Goal: Information Seeking & Learning: Learn about a topic

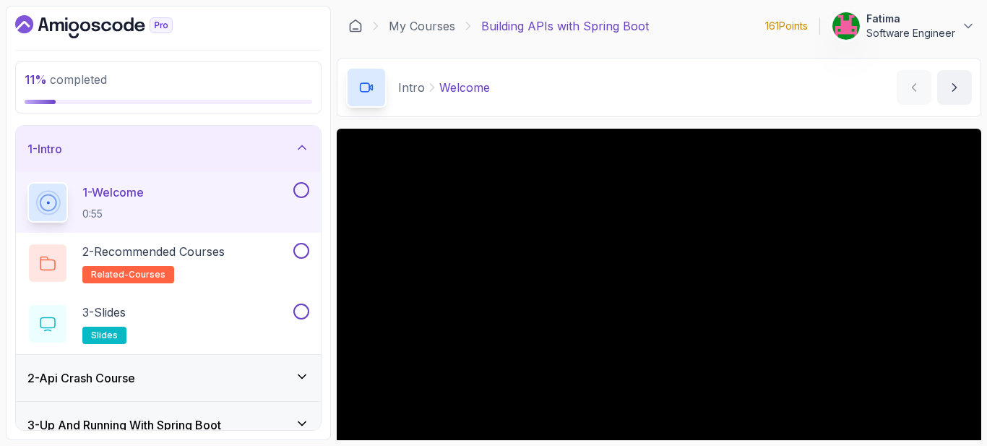
click at [300, 144] on icon at bounding box center [302, 147] width 14 height 14
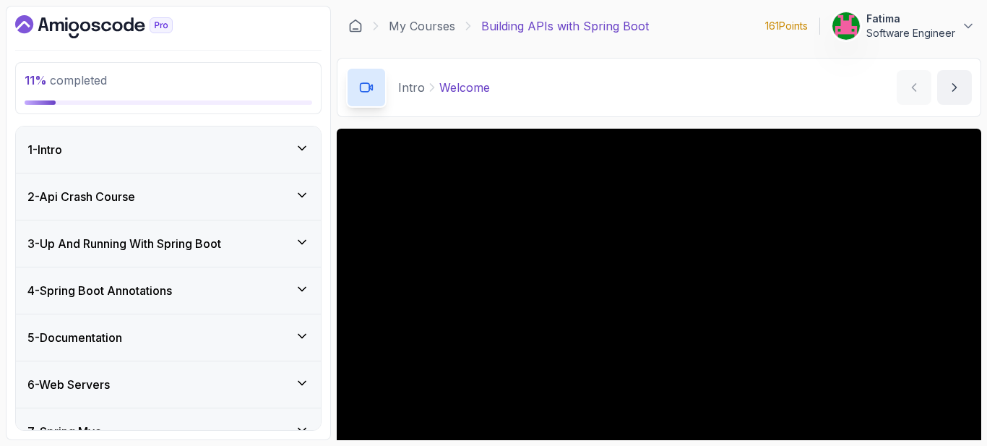
click at [302, 377] on icon at bounding box center [302, 383] width 14 height 14
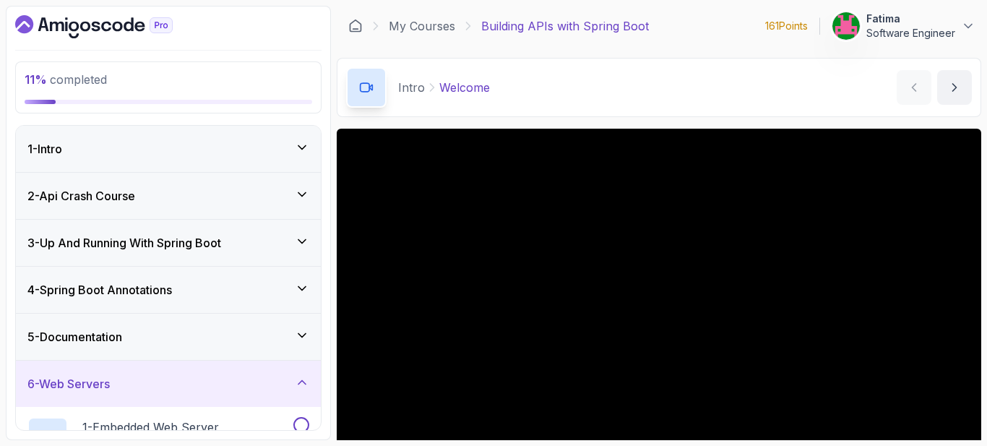
scroll to position [152, 0]
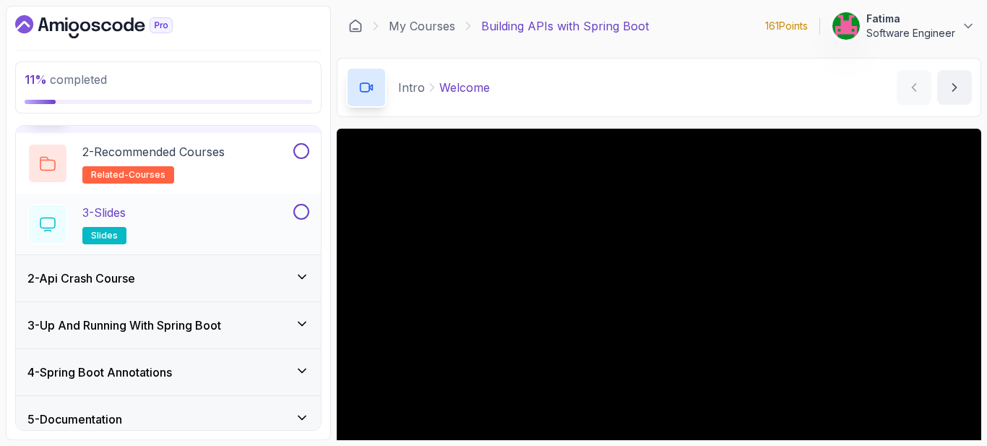
scroll to position [106, 0]
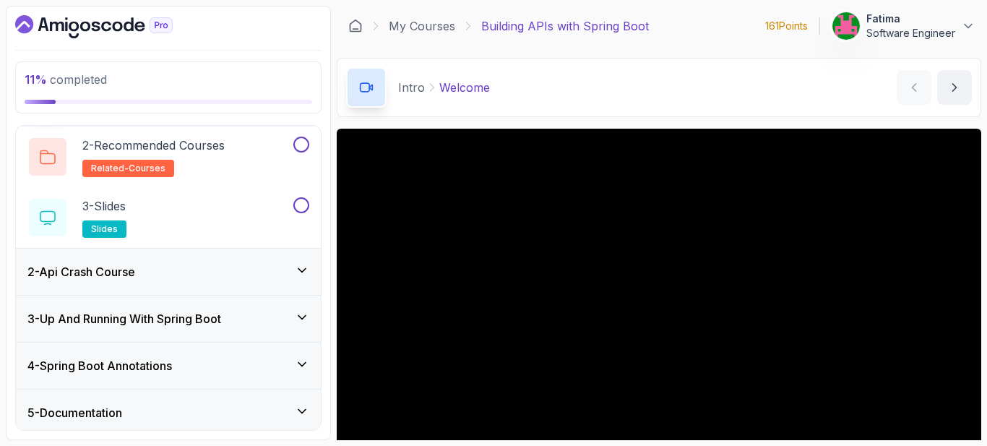
click at [205, 275] on div "2 - Api Crash Course" at bounding box center [168, 271] width 282 height 17
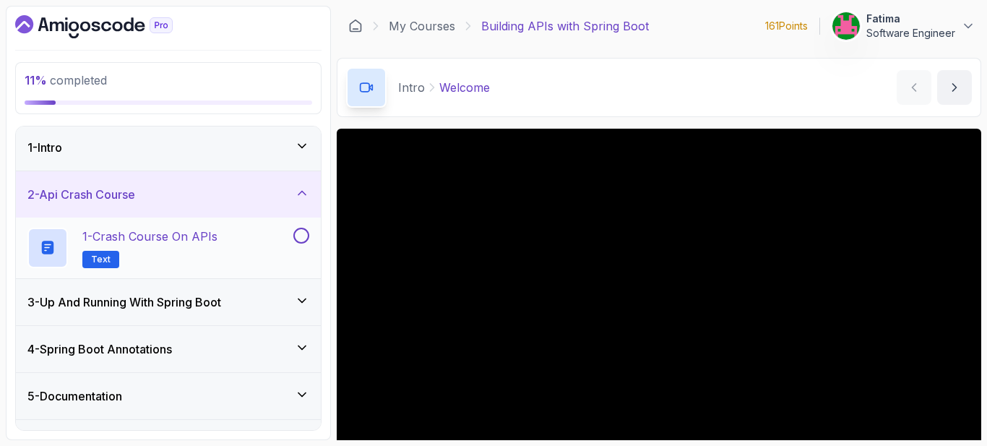
scroll to position [0, 0]
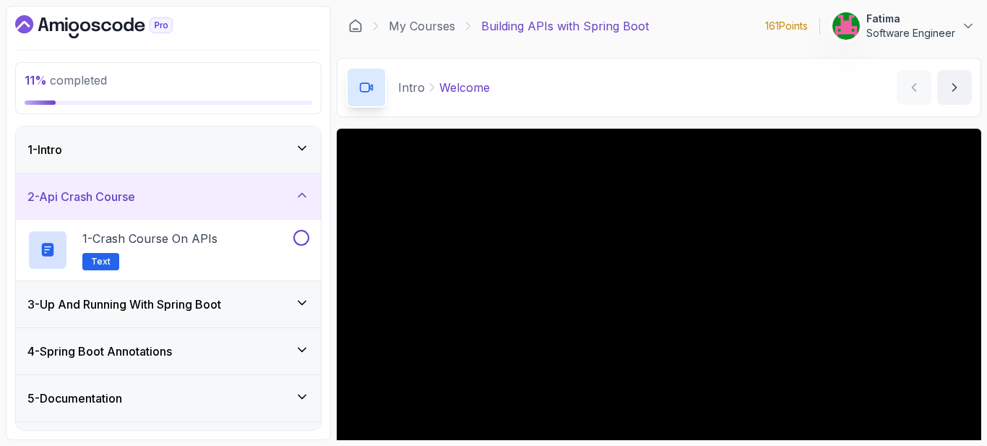
click at [146, 309] on h3 "3 - Up And Running With Spring Boot" at bounding box center [124, 304] width 194 height 17
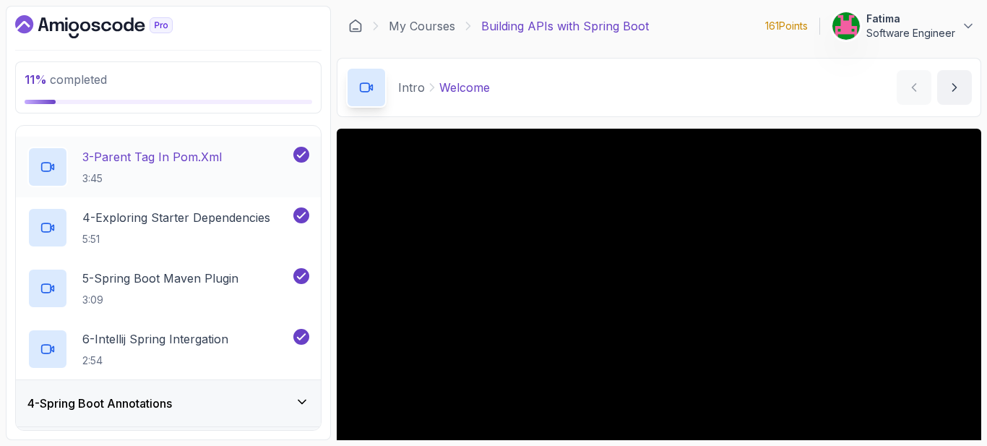
scroll to position [188, 0]
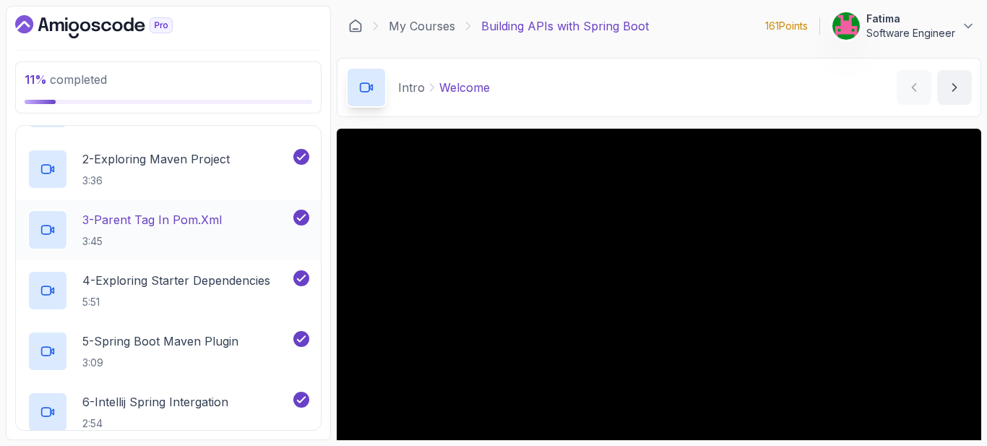
click at [173, 218] on p "3 - Parent Tag In pom.xml" at bounding box center [151, 219] width 139 height 17
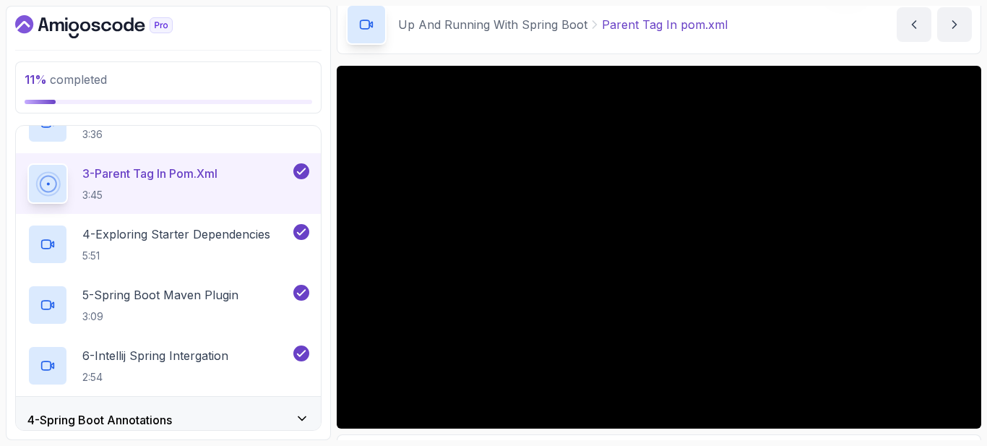
scroll to position [236, 0]
click at [176, 241] on h2 "4 - Exploring Starter Dependencies 5:51" at bounding box center [176, 242] width 188 height 38
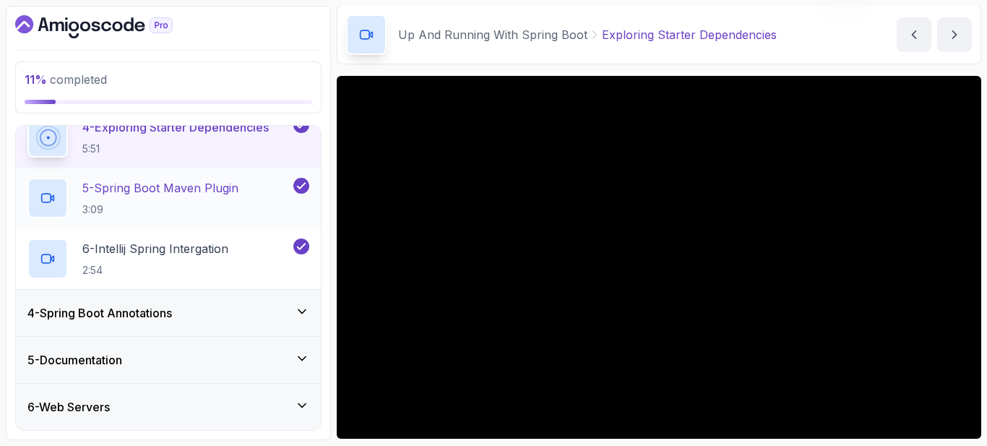
scroll to position [356, 0]
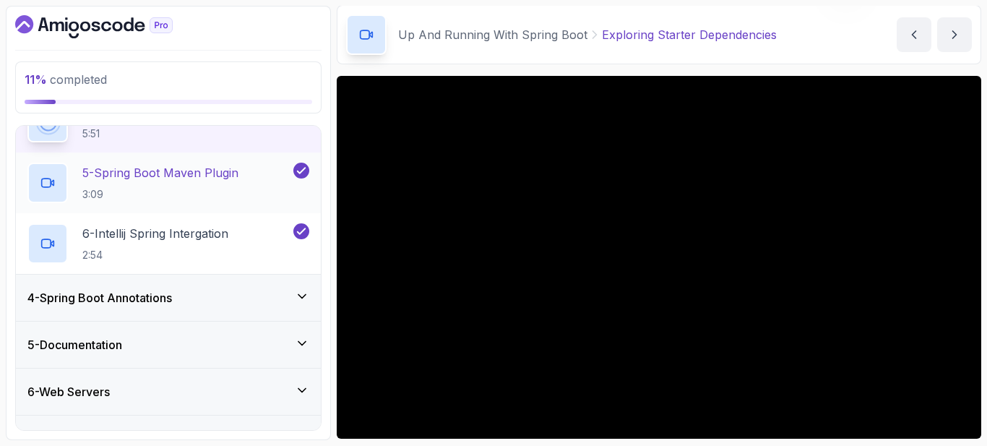
click at [218, 168] on p "5 - Spring Boot Maven Plugin" at bounding box center [160, 172] width 156 height 17
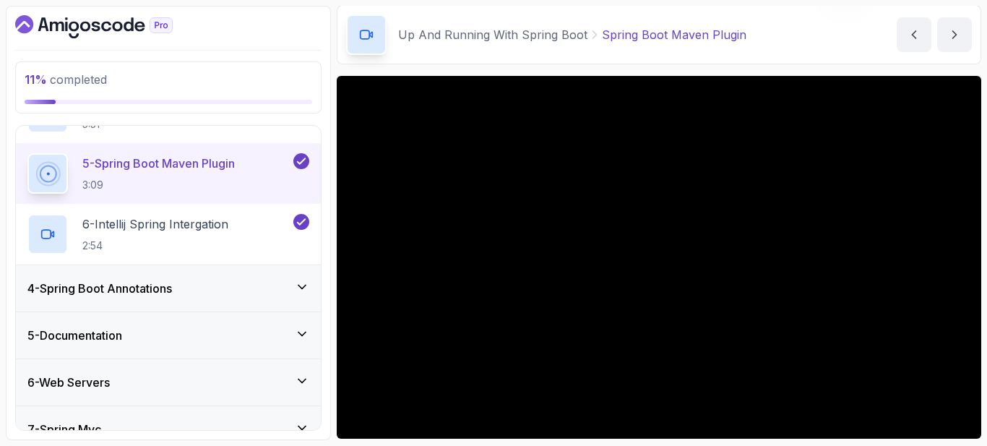
click at [271, 304] on div "4 - Spring Boot Annotations" at bounding box center [168, 288] width 305 height 46
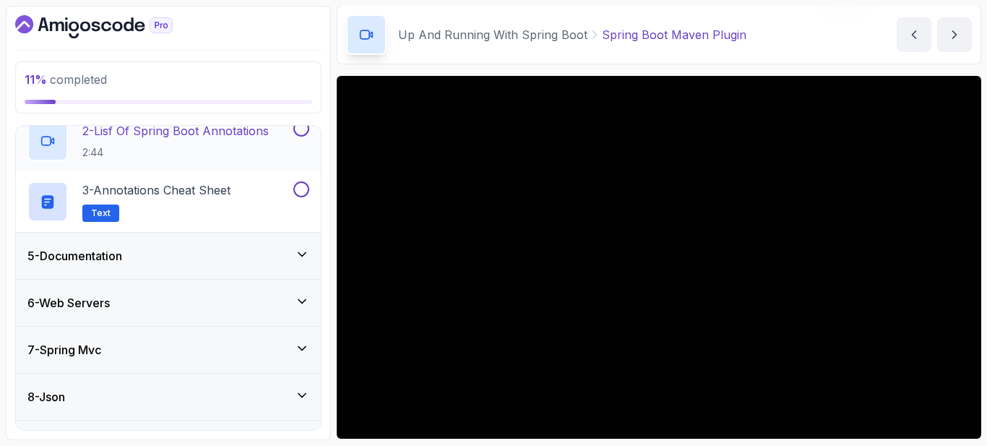
scroll to position [281, 0]
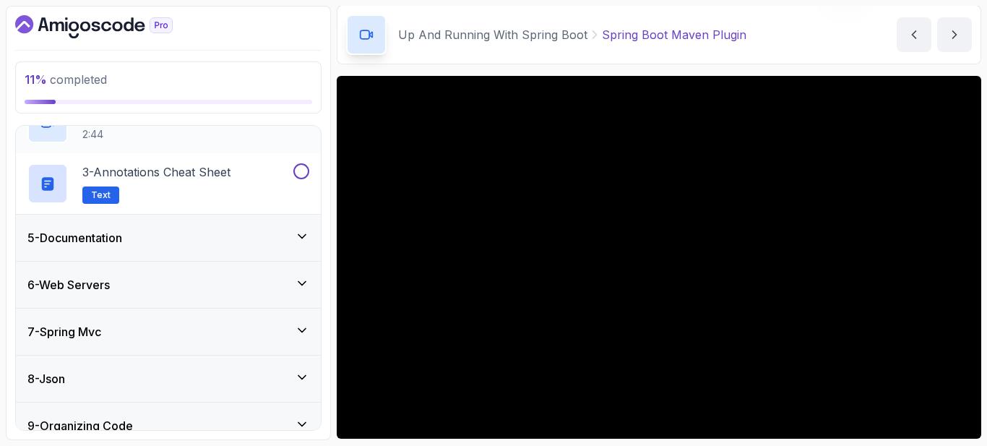
click at [273, 291] on div "6 - Web Servers" at bounding box center [168, 284] width 282 height 17
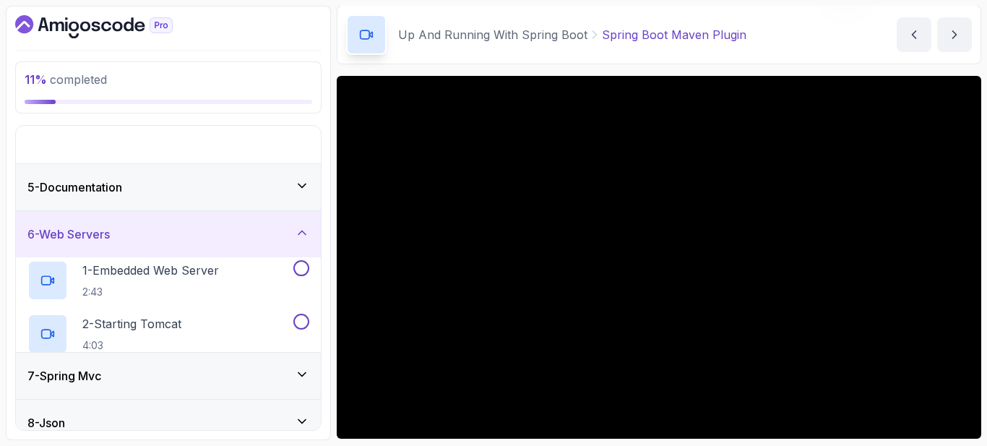
scroll to position [165, 0]
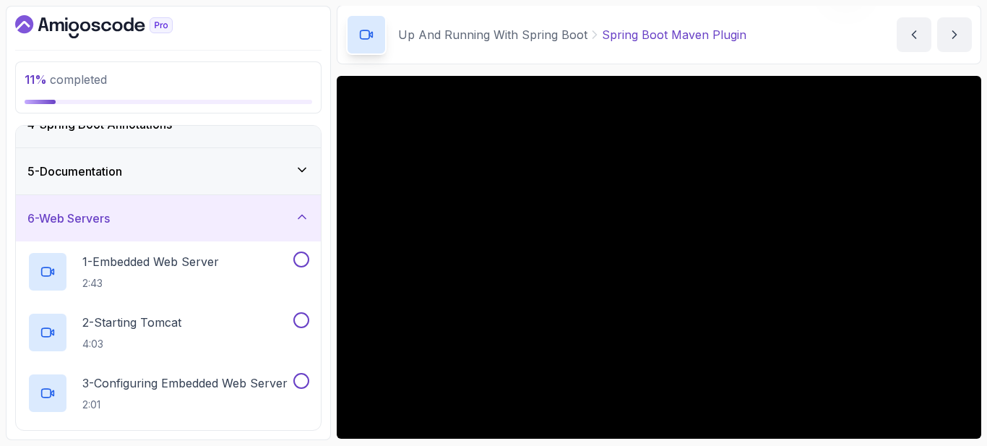
click at [296, 229] on div "6 - Web Servers" at bounding box center [168, 218] width 305 height 46
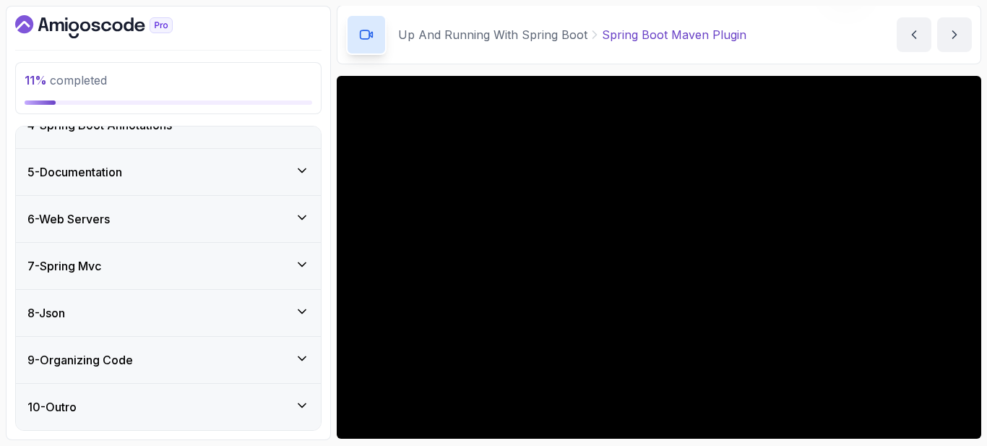
click at [251, 267] on div "7 - Spring Mvc" at bounding box center [168, 265] width 282 height 17
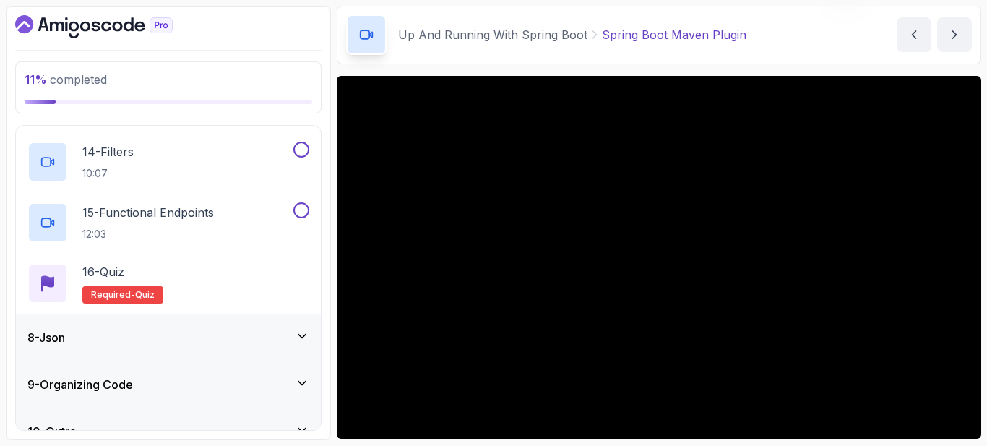
scroll to position [1136, 0]
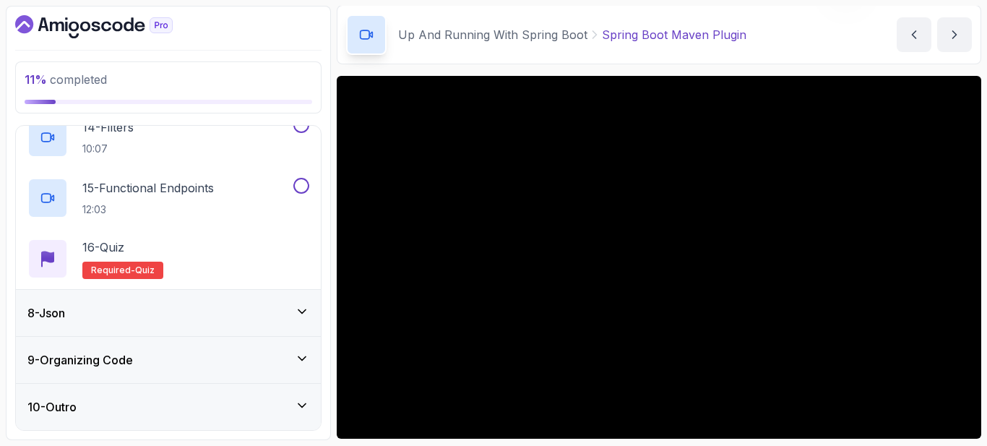
click at [255, 317] on div "8 - Json" at bounding box center [168, 312] width 282 height 17
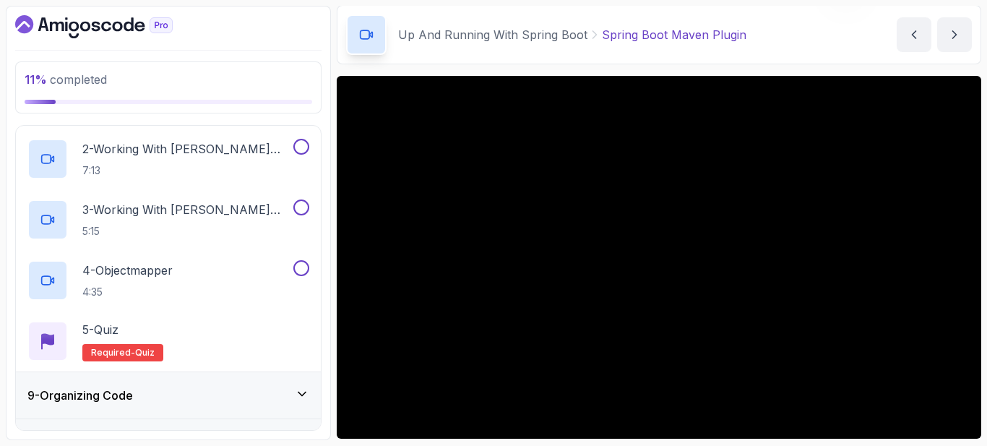
scroll to position [468, 0]
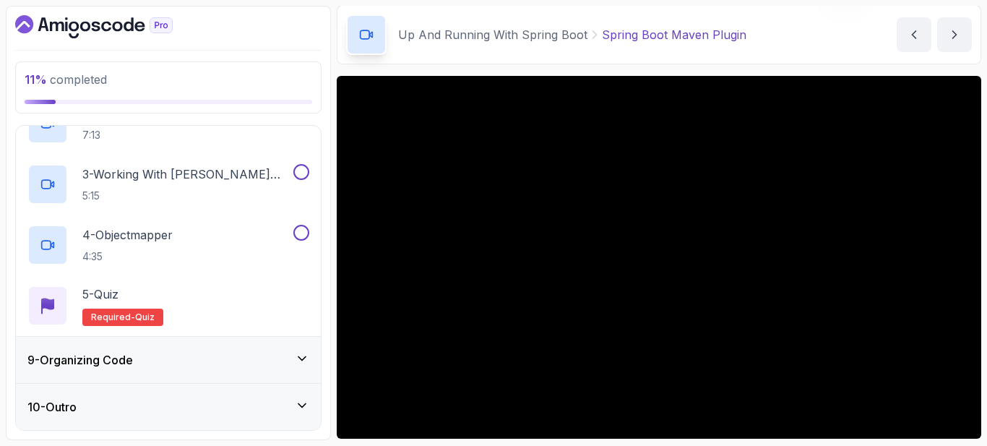
click at [262, 358] on div "9 - Organizing Code" at bounding box center [168, 359] width 282 height 17
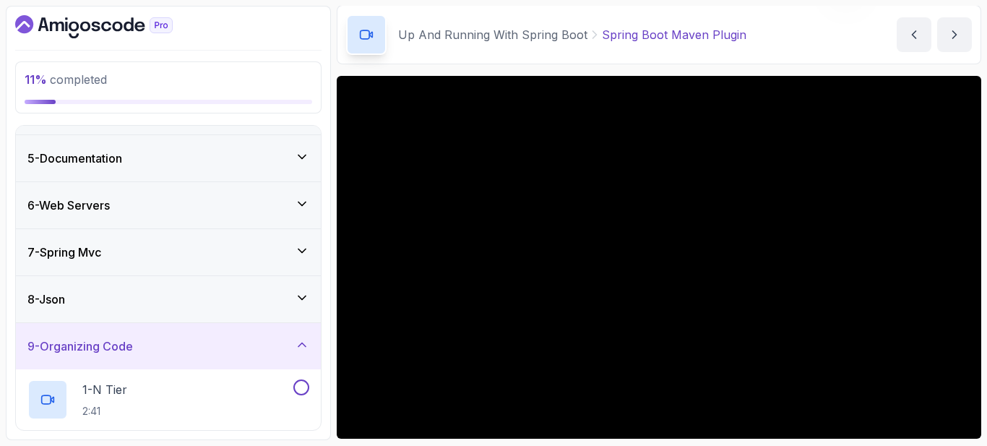
scroll to position [155, 0]
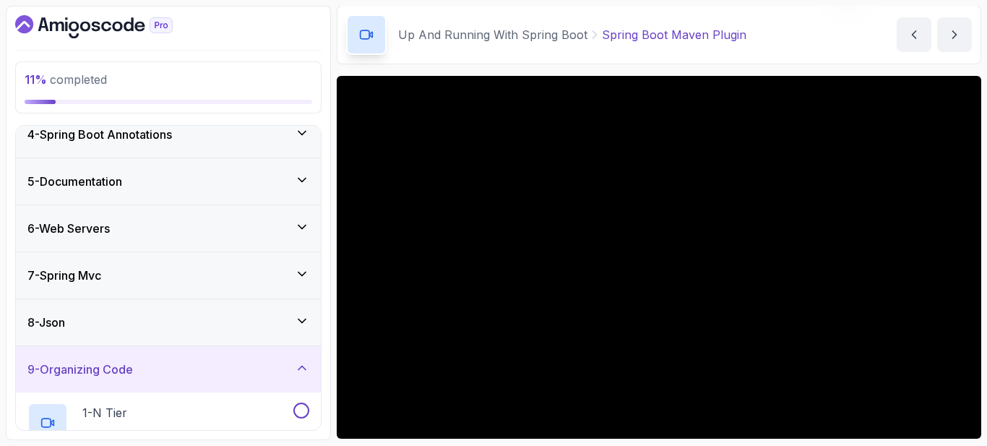
click at [265, 349] on div "9 - Organizing Code" at bounding box center [168, 369] width 305 height 46
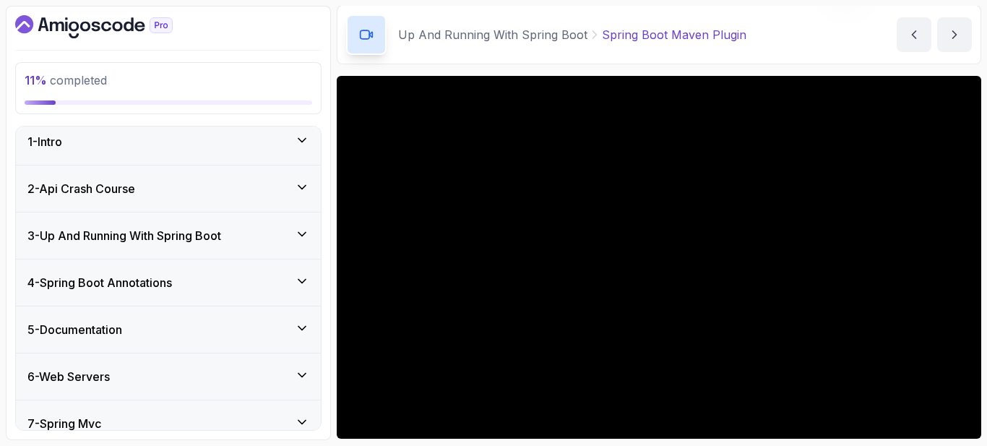
scroll to position [0, 0]
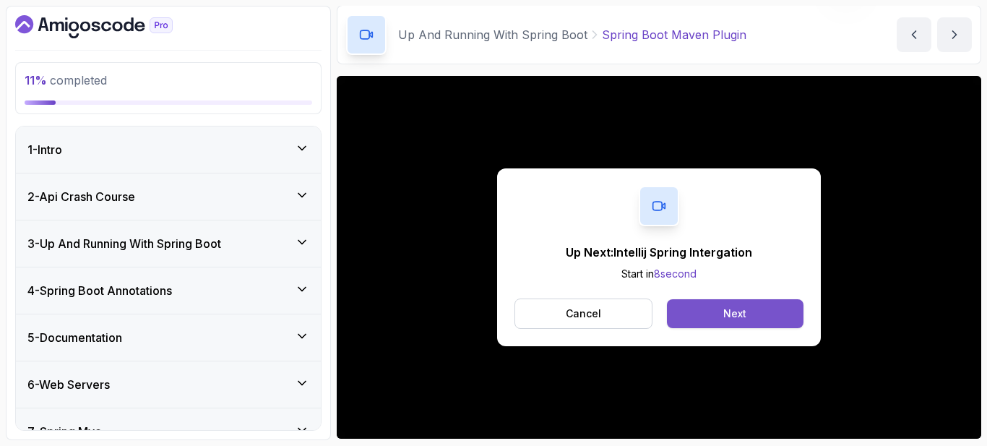
click at [762, 306] on button "Next" at bounding box center [735, 313] width 137 height 29
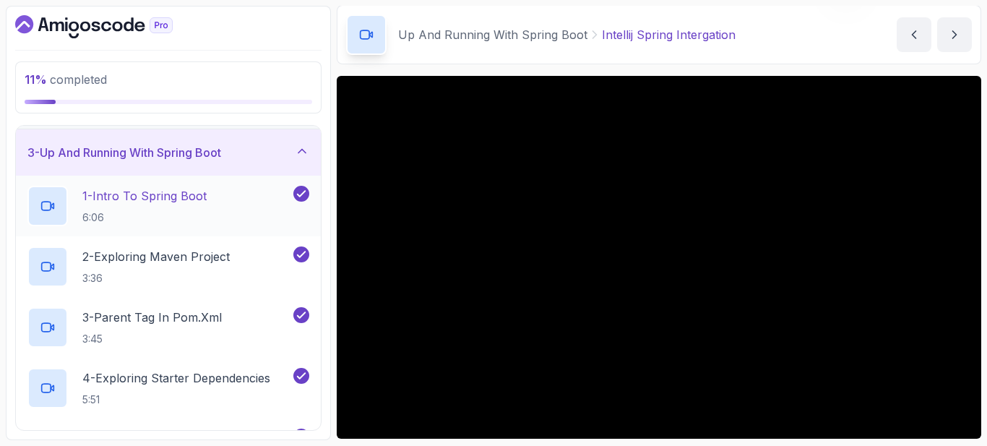
scroll to position [77, 0]
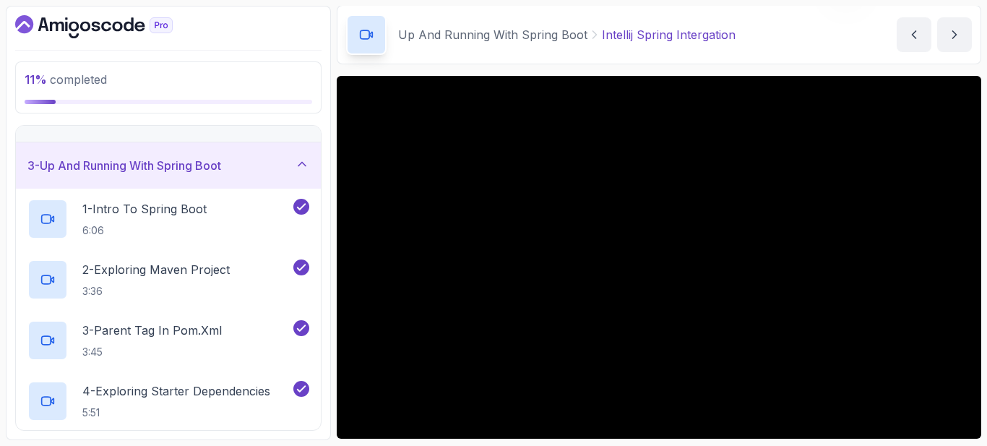
click at [244, 172] on div "3 - Up And Running With Spring Boot" at bounding box center [168, 165] width 282 height 17
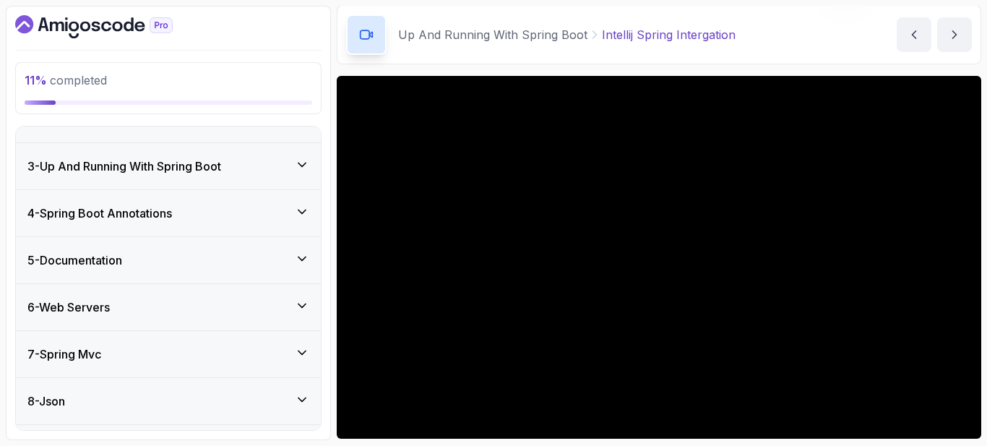
click at [216, 226] on div "4 - Spring Boot Annotations" at bounding box center [168, 213] width 305 height 46
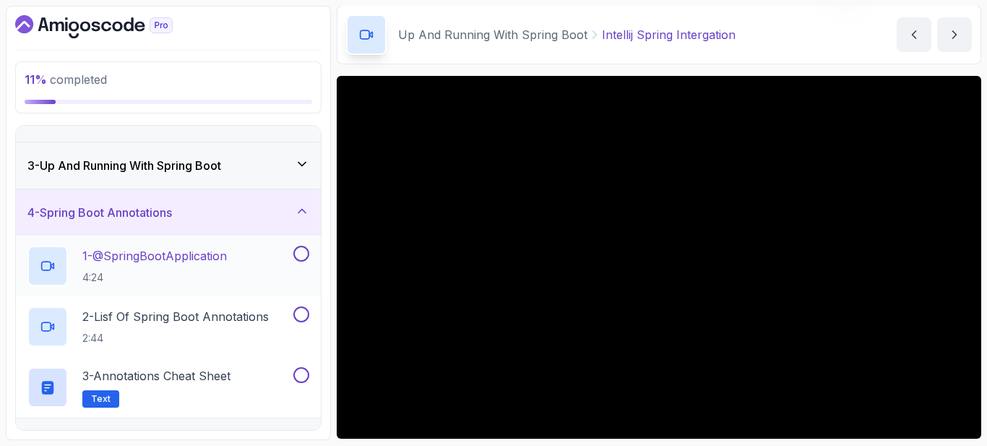
click at [202, 255] on p "1 - @SpringBootApplication" at bounding box center [154, 255] width 145 height 17
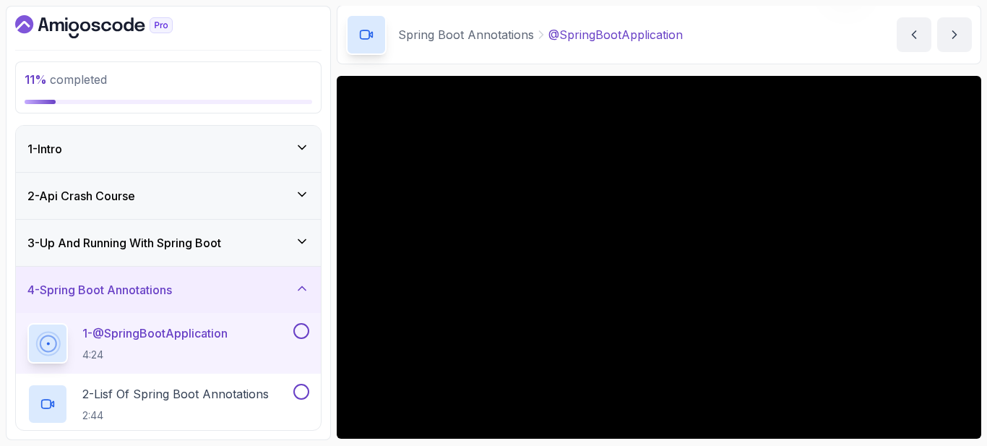
click at [202, 255] on div "3 - Up And Running With Spring Boot" at bounding box center [168, 243] width 305 height 46
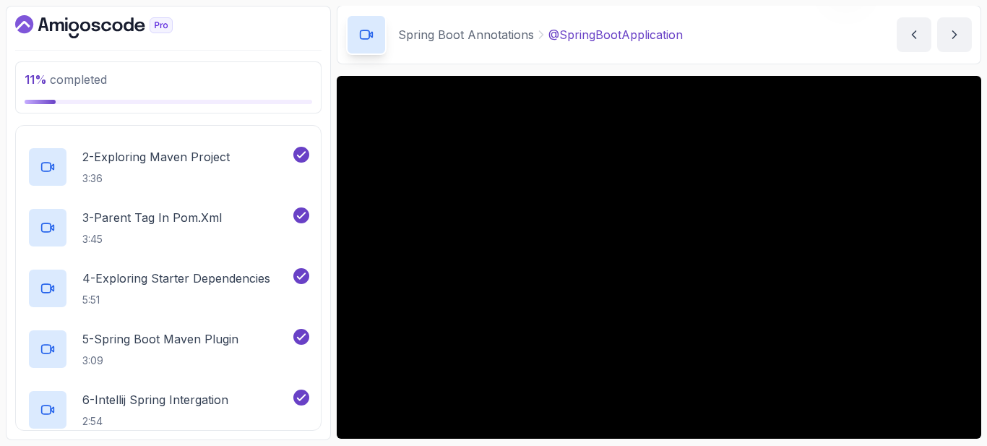
scroll to position [197, 0]
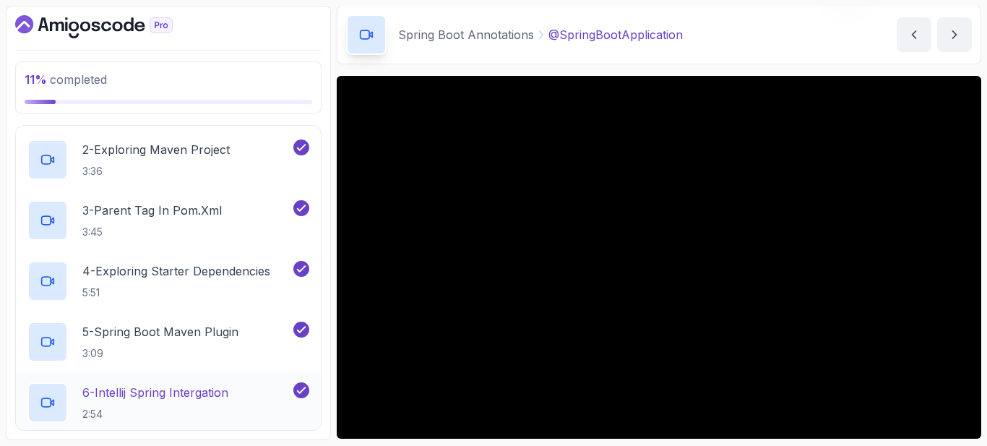
click at [181, 392] on p "6 - Intellij Spring Intergation" at bounding box center [155, 392] width 146 height 17
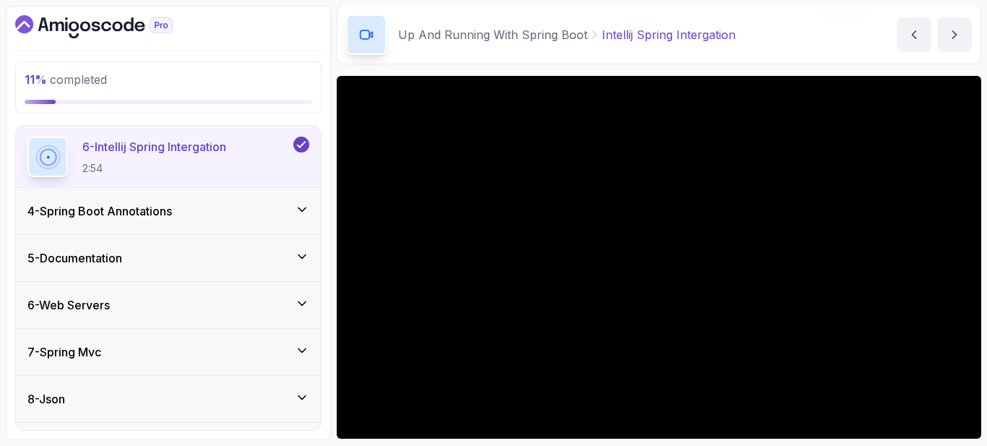
scroll to position [439, 0]
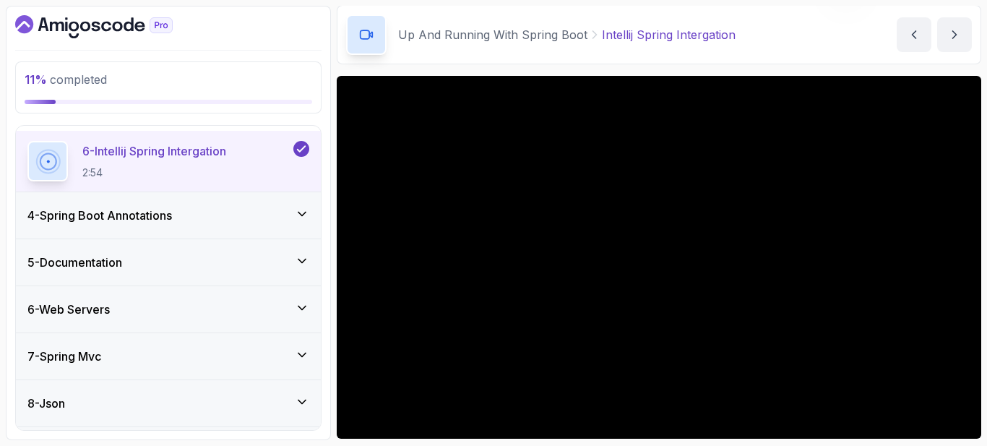
click at [255, 219] on div "4 - Spring Boot Annotations" at bounding box center [168, 215] width 282 height 17
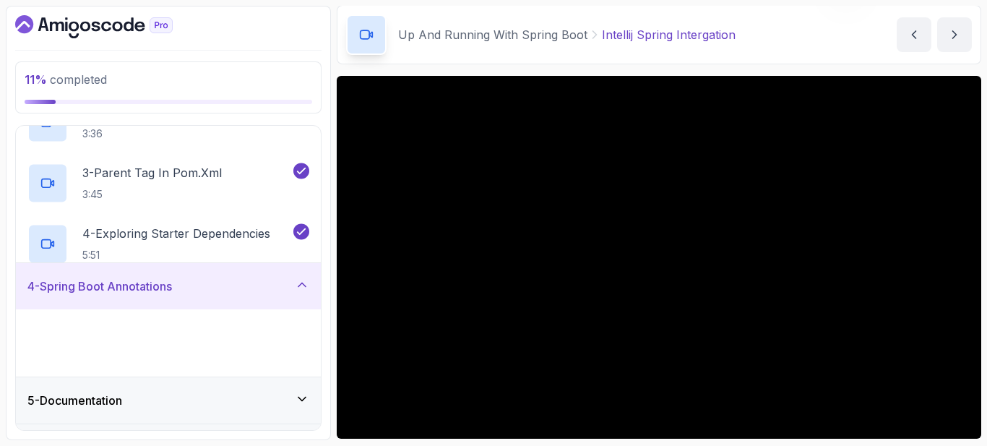
scroll to position [165, 0]
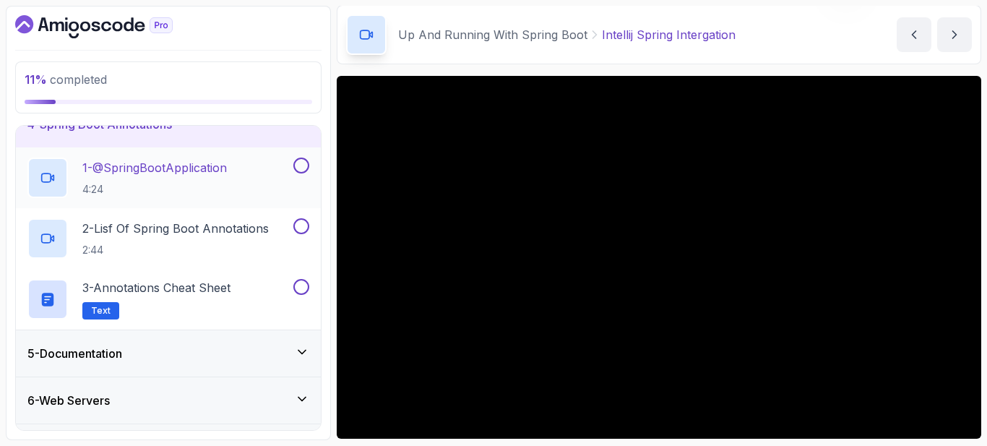
click at [261, 168] on div "1 - @SpringBootApplication 4:24" at bounding box center [158, 178] width 263 height 40
